Goal: Transaction & Acquisition: Purchase product/service

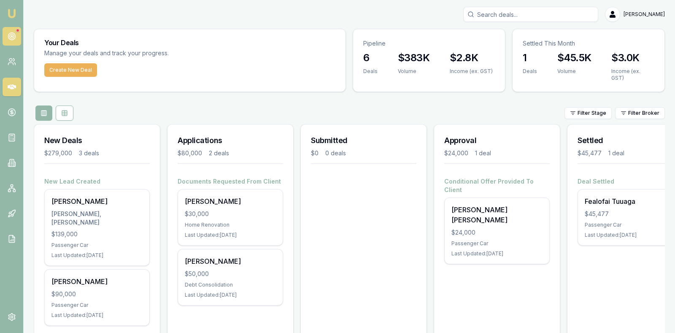
click at [11, 33] on circle at bounding box center [11, 36] width 7 height 7
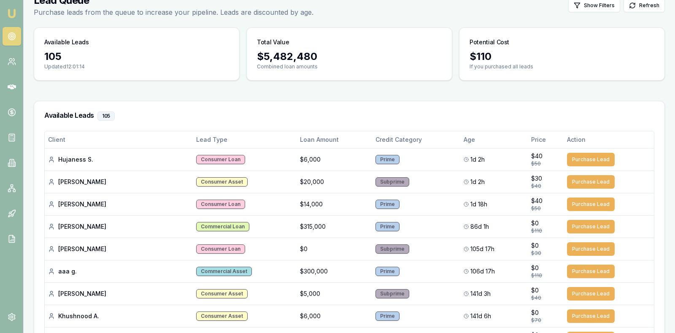
scroll to position [63, 0]
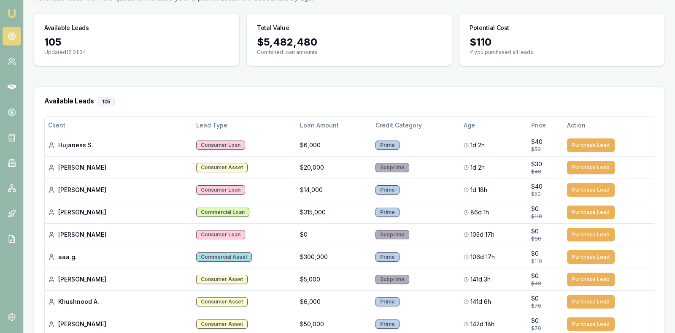
scroll to position [0, 0]
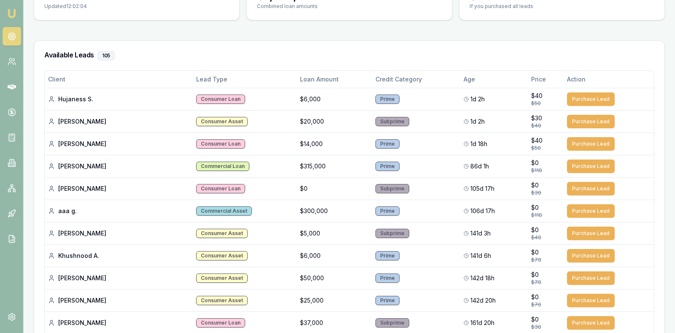
scroll to position [84, 0]
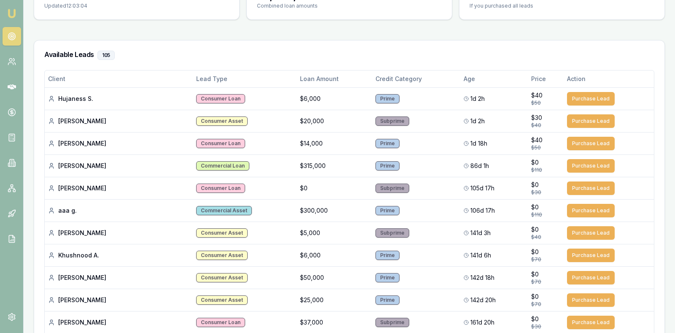
scroll to position [106, 0]
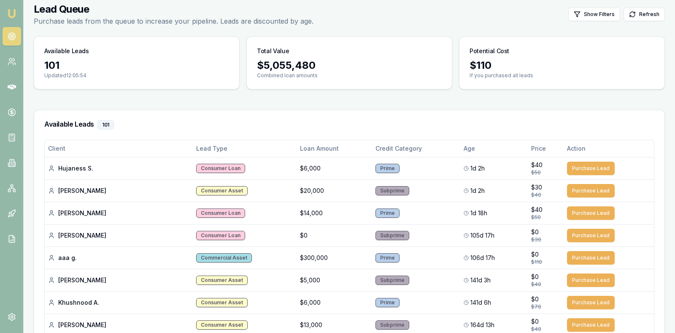
scroll to position [16, 0]
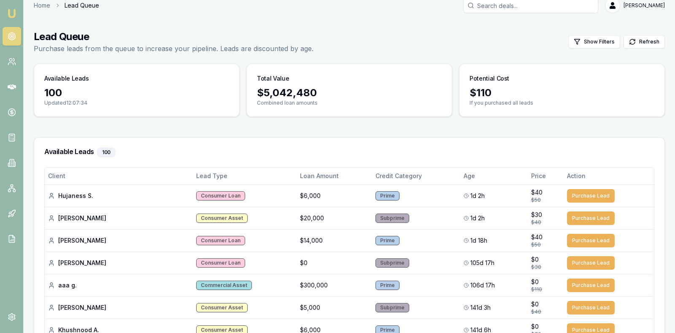
scroll to position [0, 0]
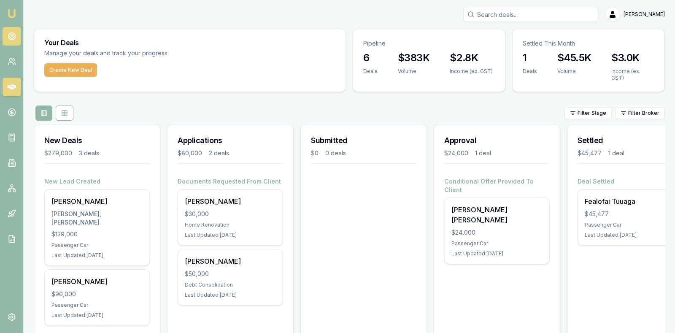
click at [10, 38] on circle at bounding box center [12, 36] width 4 height 4
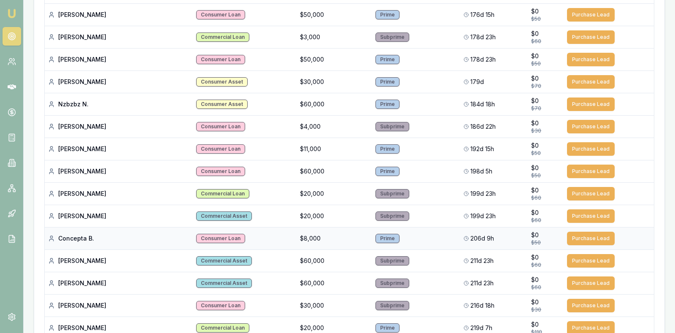
scroll to position [437, 0]
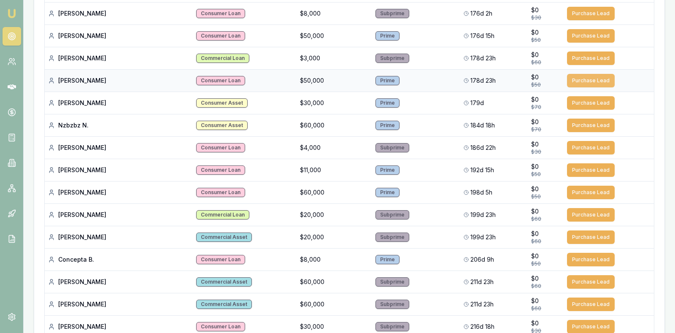
click at [577, 74] on button "Purchase Lead" at bounding box center [591, 81] width 48 height 14
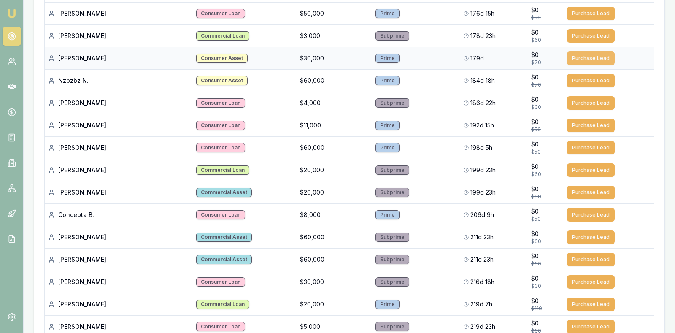
scroll to position [415, 0]
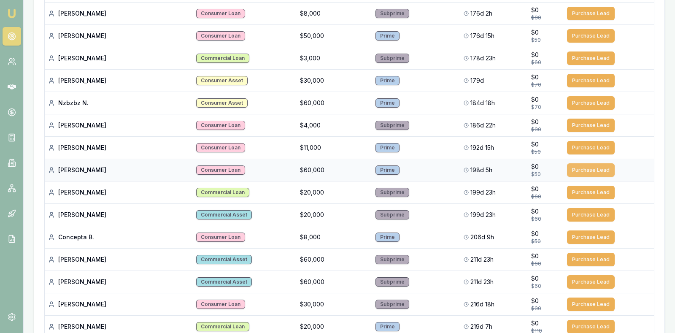
click at [578, 163] on button "Purchase Lead" at bounding box center [591, 170] width 48 height 14
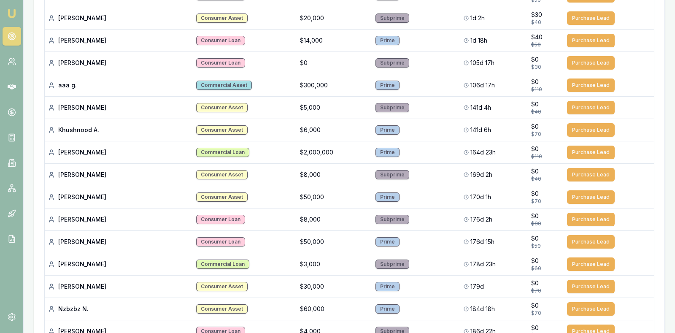
scroll to position [204, 0]
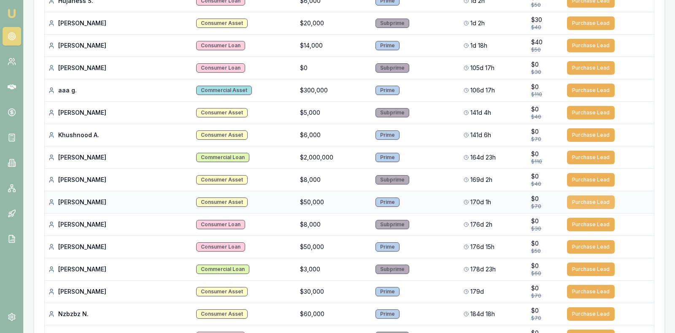
click at [578, 197] on button "Purchase Lead" at bounding box center [591, 202] width 48 height 14
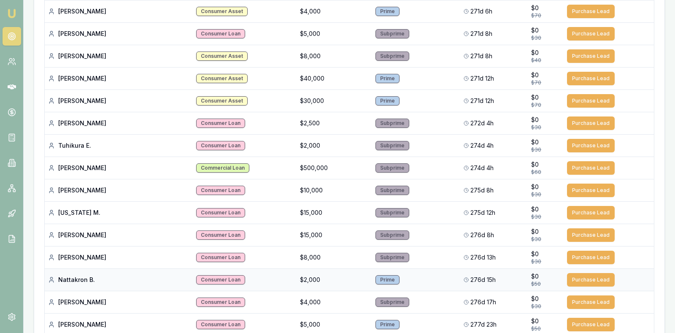
scroll to position [1847, 0]
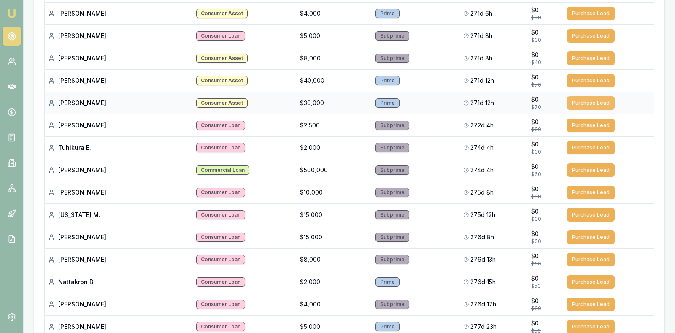
click at [594, 96] on button "Purchase Lead" at bounding box center [591, 103] width 48 height 14
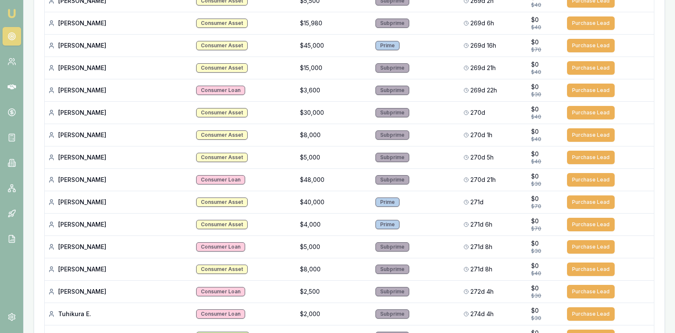
scroll to position [1614, 0]
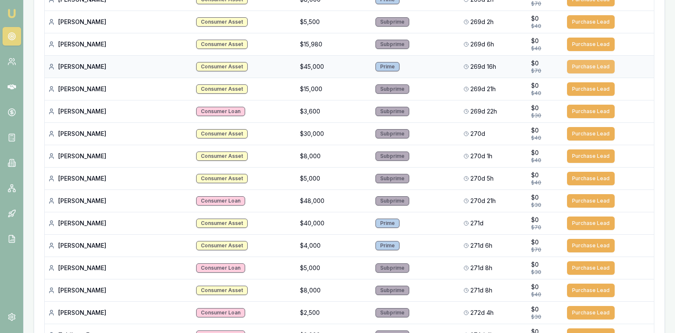
click at [576, 60] on button "Purchase Lead" at bounding box center [591, 67] width 48 height 14
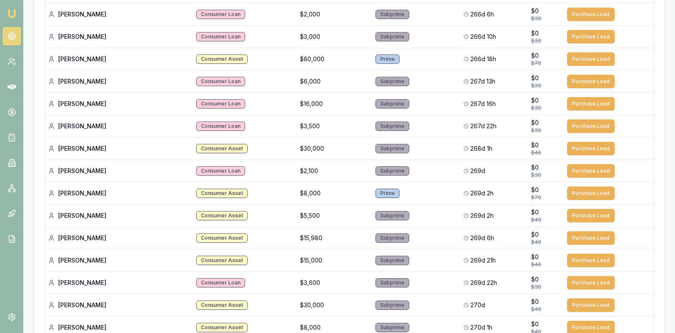
scroll to position [1403, 0]
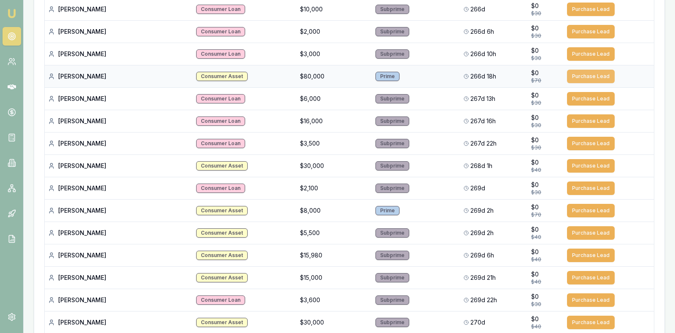
click at [583, 70] on button "Purchase Lead" at bounding box center [591, 77] width 48 height 14
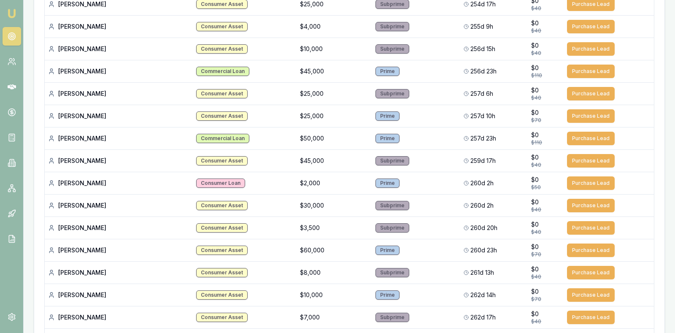
scroll to position [939, 0]
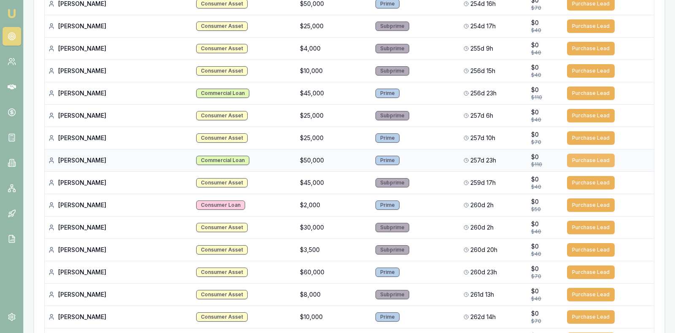
click at [586, 154] on button "Purchase Lead" at bounding box center [591, 161] width 48 height 14
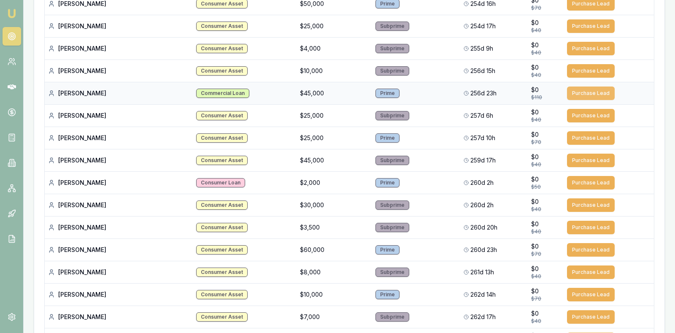
click at [583, 87] on button "Purchase Lead" at bounding box center [591, 94] width 48 height 14
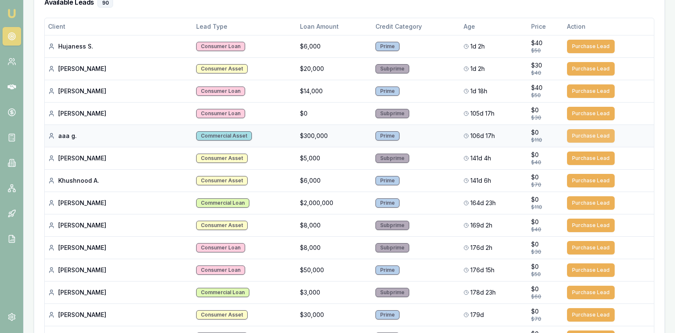
scroll to position [137, 0]
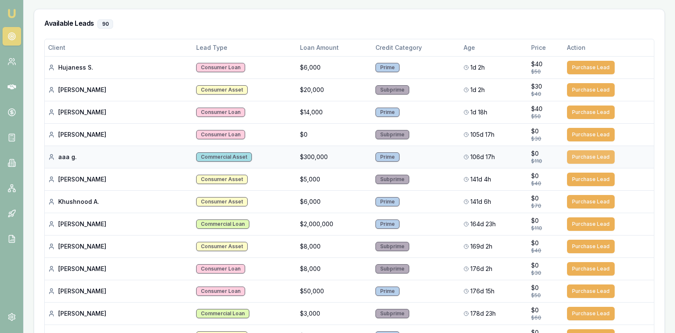
click at [582, 152] on button "Purchase Lead" at bounding box center [591, 157] width 48 height 14
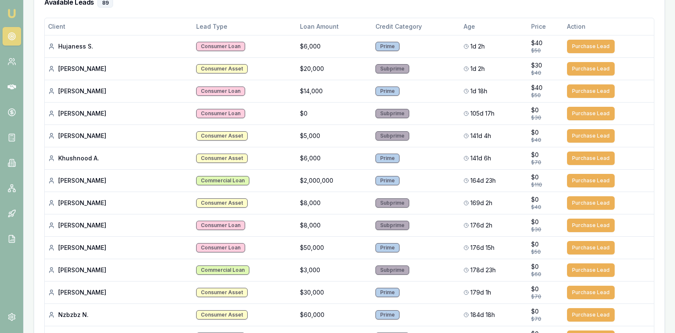
scroll to position [179, 0]
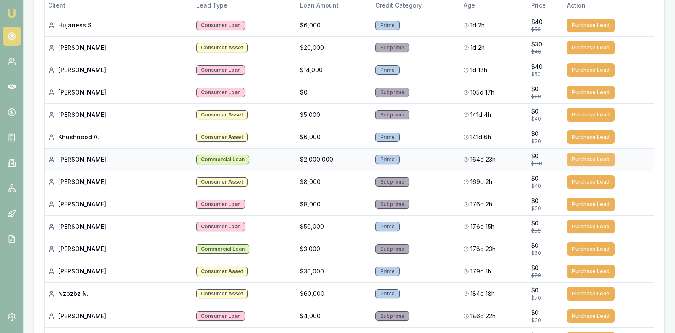
click at [582, 154] on button "Purchase Lead" at bounding box center [591, 160] width 48 height 14
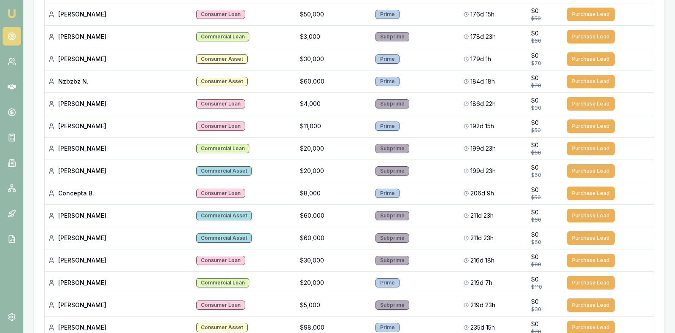
scroll to position [390, 0]
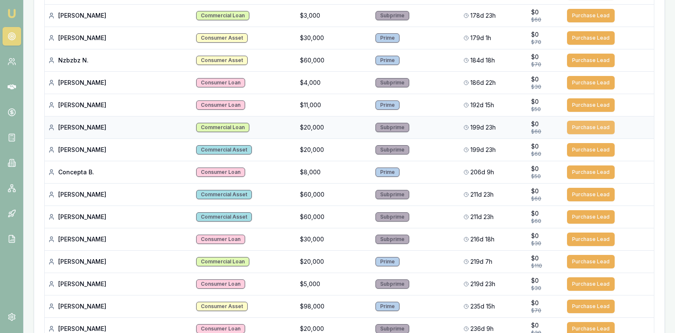
click at [584, 124] on button "Purchase Lead" at bounding box center [591, 128] width 48 height 14
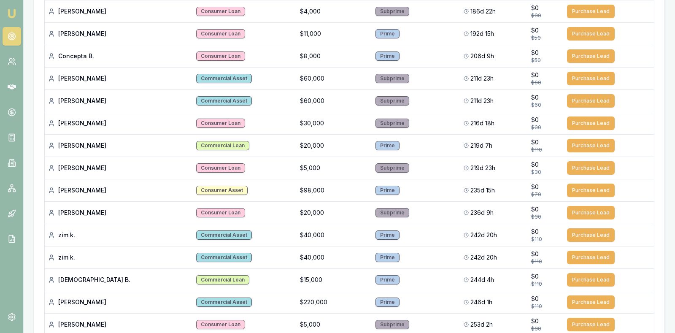
scroll to position [475, 0]
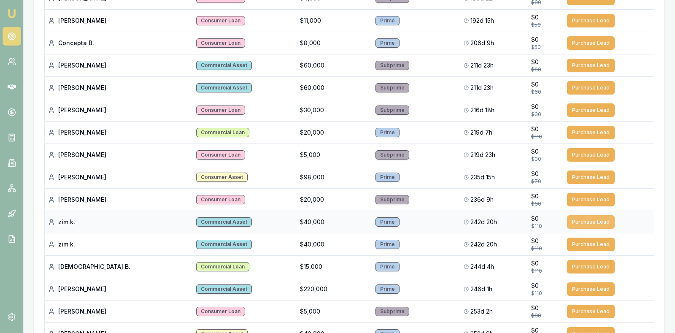
click at [581, 216] on button "Purchase Lead" at bounding box center [591, 222] width 48 height 14
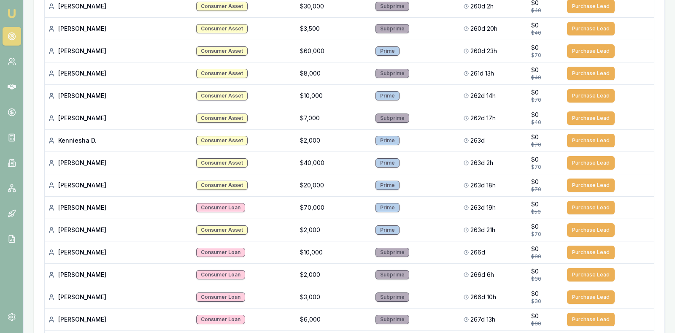
scroll to position [960, 0]
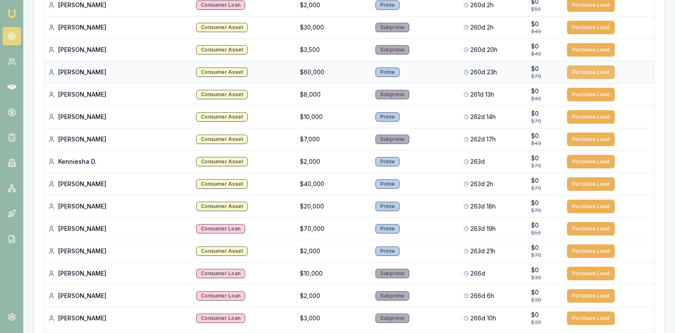
click at [580, 65] on button "Purchase Lead" at bounding box center [591, 72] width 48 height 14
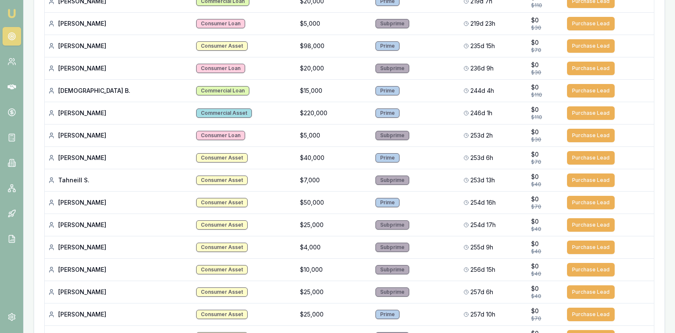
scroll to position [601, 0]
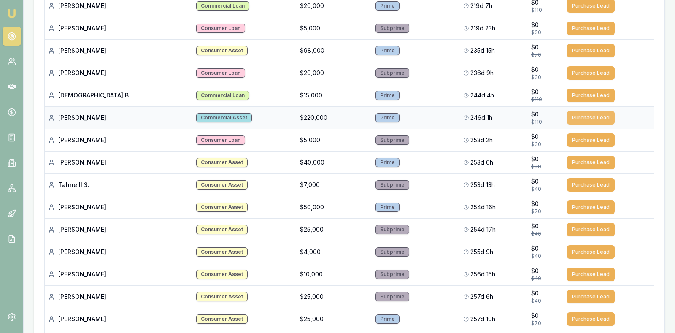
click at [583, 113] on button "Purchase Lead" at bounding box center [591, 118] width 48 height 14
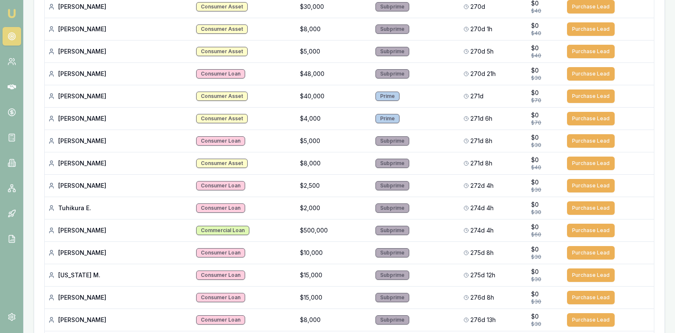
scroll to position [1472, 0]
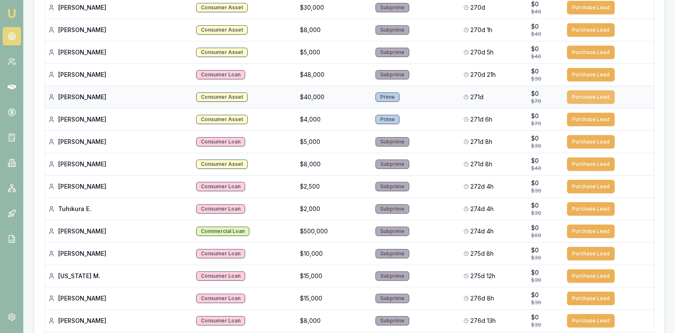
click at [588, 90] on button "Purchase Lead" at bounding box center [591, 97] width 48 height 14
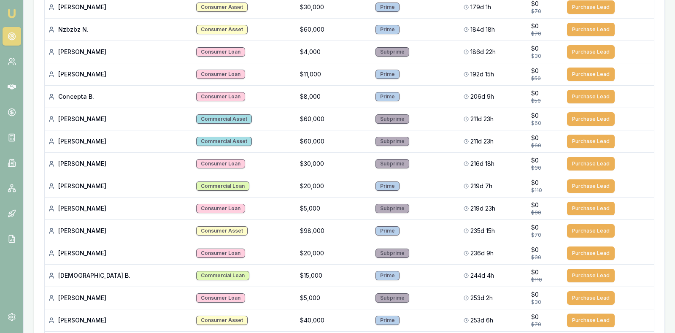
scroll to position [417, 0]
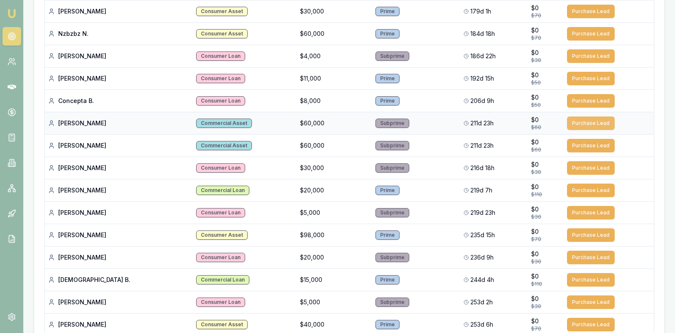
click at [580, 119] on button "Purchase Lead" at bounding box center [591, 123] width 48 height 14
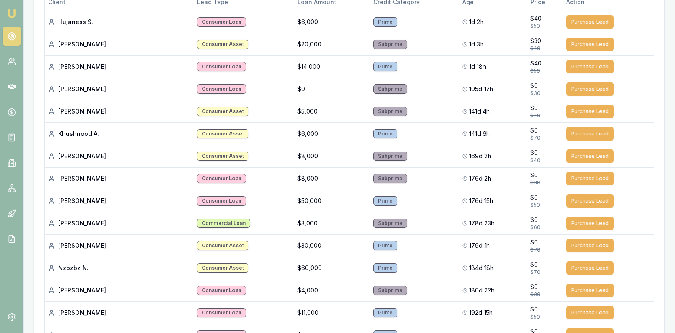
scroll to position [185, 0]
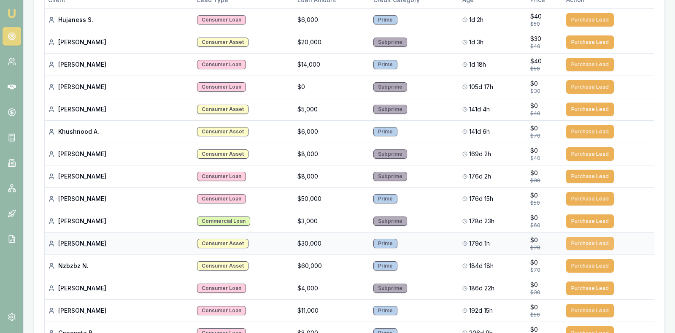
click at [592, 241] on button "Purchase Lead" at bounding box center [590, 244] width 48 height 14
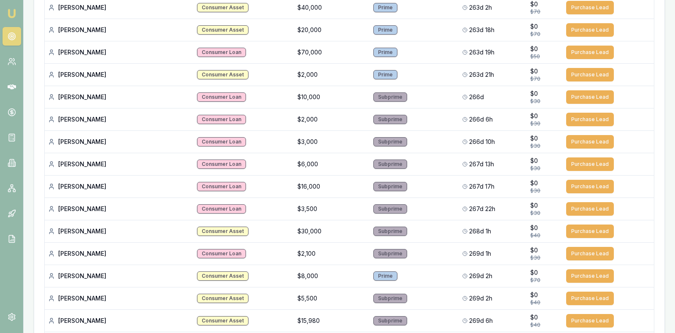
scroll to position [1004, 0]
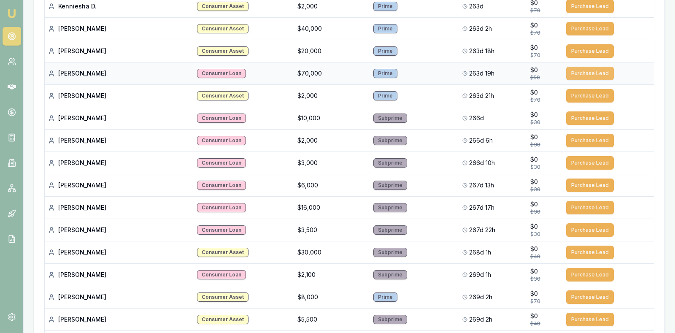
click at [582, 67] on button "Purchase Lead" at bounding box center [590, 74] width 48 height 14
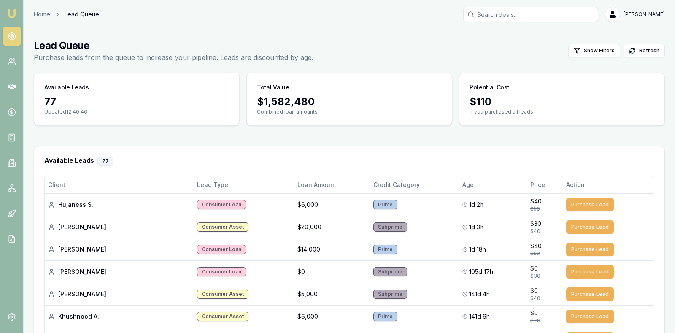
scroll to position [0, 0]
click at [10, 81] on link at bounding box center [12, 87] width 19 height 19
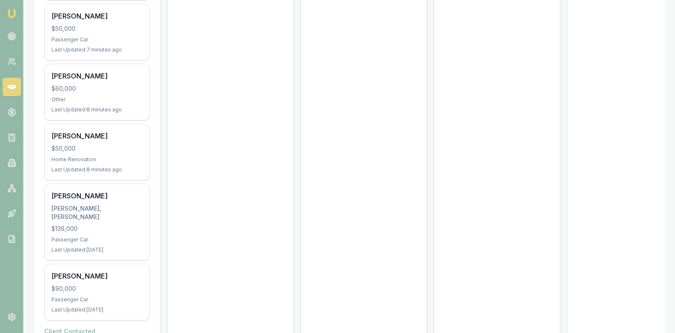
scroll to position [1227, 0]
